Goal: Use online tool/utility: Use online tool/utility

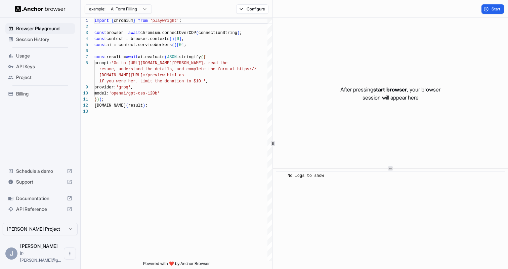
scroll to position [42, 0]
click at [500, 8] on span "Start" at bounding box center [496, 8] width 9 height 5
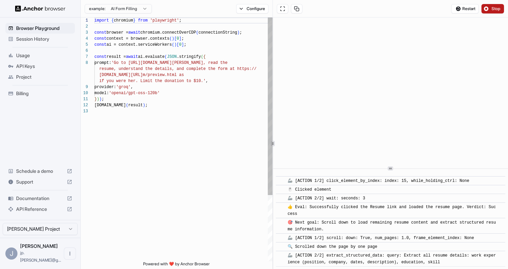
scroll to position [141, 0]
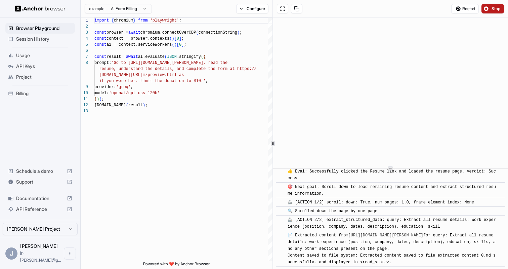
click at [493, 8] on span "Stop" at bounding box center [496, 8] width 9 height 5
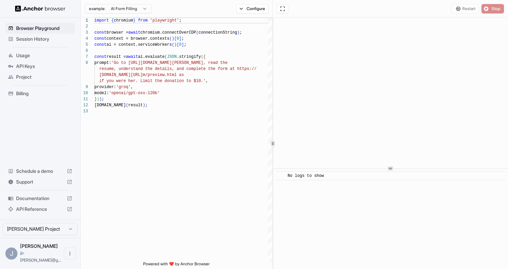
scroll to position [0, 0]
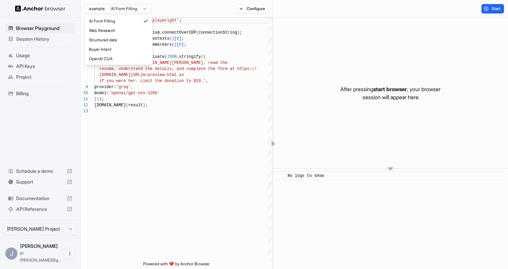
click at [145, 6] on html "Browser Playground Session History Usage API Keys Project Billing Schedule a de…" at bounding box center [254, 134] width 508 height 269
click at [200, 91] on html "Browser Playground Session History Usage API Keys Project Billing Schedule a de…" at bounding box center [254, 134] width 508 height 269
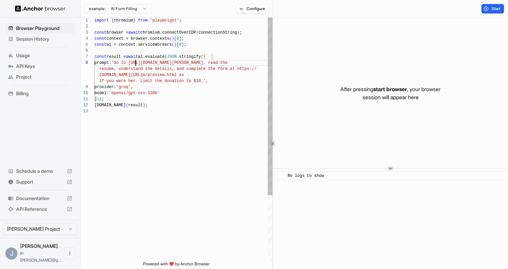
scroll to position [42, 0]
drag, startPoint x: 135, startPoint y: 62, endPoint x: 230, endPoint y: 63, distance: 95.1
click at [230, 63] on div "import { chromium } from 'playwright' ; const browser = await chromium.connectO…" at bounding box center [183, 184] width 178 height 334
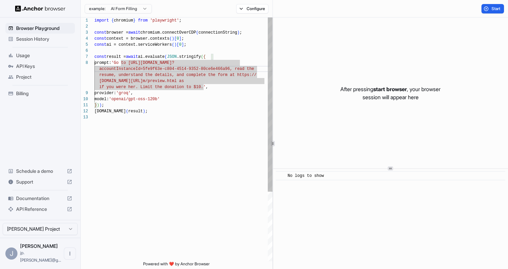
click at [237, 68] on div "import { chromium } from 'playwright' ; const browser = await chromium.connectO…" at bounding box center [183, 187] width 178 height 340
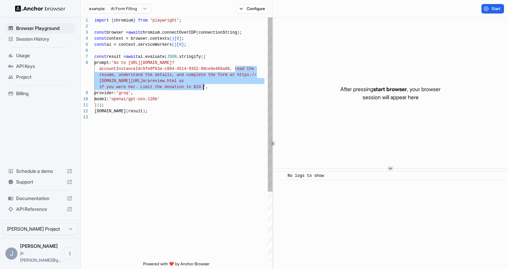
drag, startPoint x: 236, startPoint y: 68, endPoint x: 204, endPoint y: 86, distance: 36.4
click at [204, 86] on div "import { chromium } from 'playwright' ; const browser = await chromium.connectO…" at bounding box center [183, 187] width 178 height 340
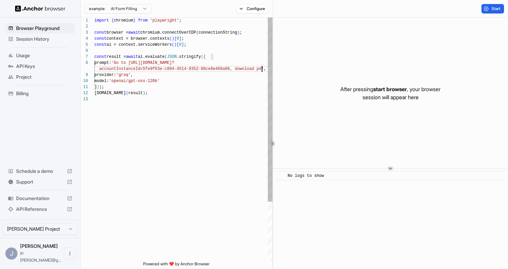
scroll to position [54, 0]
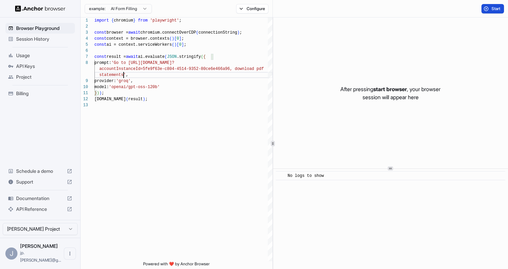
type textarea "**********"
click at [492, 9] on span "Start" at bounding box center [496, 8] width 9 height 5
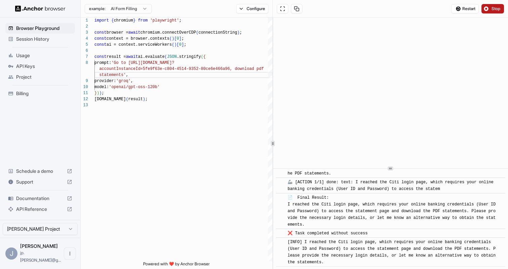
scroll to position [176, 0]
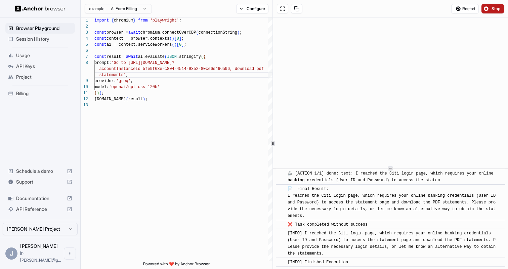
drag, startPoint x: 400, startPoint y: 239, endPoint x: 406, endPoint y: 251, distance: 13.7
click at [406, 251] on div "[INFO] I reached the Citi login page, which requires your online banking creden…" at bounding box center [393, 243] width 210 height 27
click at [398, 247] on span "[INFO] I reached the Citi login page, which requires your online banking creden…" at bounding box center [393, 243] width 211 height 25
click at [498, 8] on span "Stop" at bounding box center [496, 8] width 9 height 5
